Goal: Transaction & Acquisition: Purchase product/service

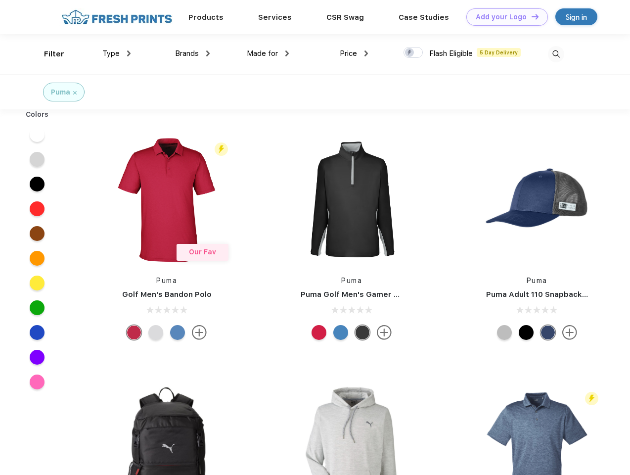
click at [504, 17] on link "Add your Logo Design Tool" at bounding box center [507, 16] width 82 height 17
click at [0, 0] on div "Design Tool" at bounding box center [0, 0] width 0 height 0
click at [531, 16] on link "Add your Logo Design Tool" at bounding box center [507, 16] width 82 height 17
click at [47, 54] on div "Filter" at bounding box center [54, 53] width 20 height 11
click at [117, 53] on span "Type" at bounding box center [110, 53] width 17 height 9
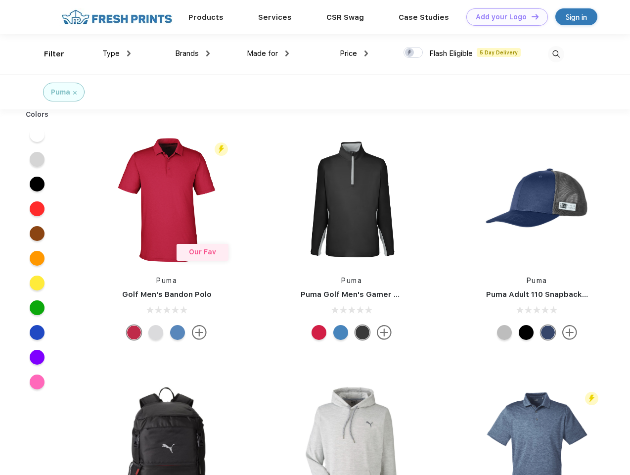
click at [192, 53] on span "Brands" at bounding box center [187, 53] width 24 height 9
click at [268, 53] on span "Made for" at bounding box center [262, 53] width 31 height 9
click at [354, 53] on span "Price" at bounding box center [348, 53] width 17 height 9
click at [413, 53] on div at bounding box center [413, 52] width 19 height 11
click at [410, 53] on input "checkbox" at bounding box center [407, 49] width 6 height 6
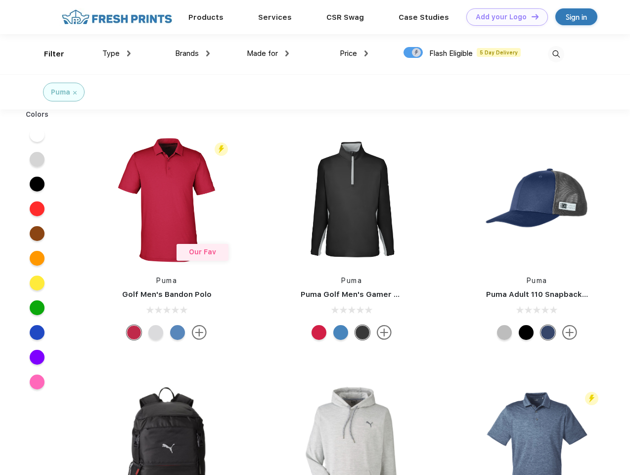
click at [556, 54] on img at bounding box center [556, 54] width 16 height 16
